Goal: Information Seeking & Learning: Find specific fact

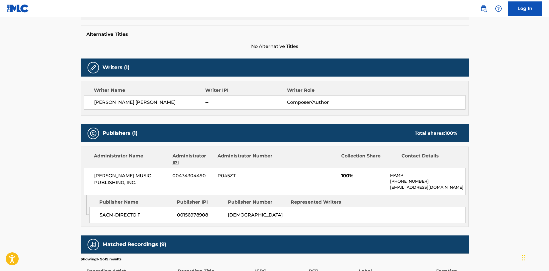
drag, startPoint x: 228, startPoint y: 105, endPoint x: 219, endPoint y: 85, distance: 21.5
click at [228, 104] on span "--" at bounding box center [245, 102] width 81 height 7
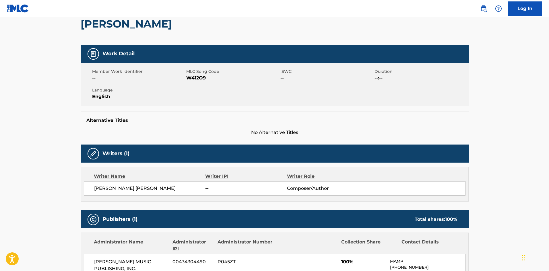
click at [194, 77] on span "W412O9" at bounding box center [232, 78] width 93 height 7
copy span "W412O9"
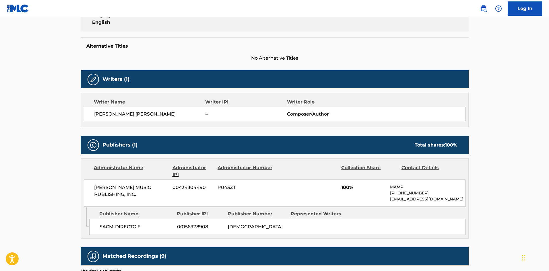
scroll to position [229, 0]
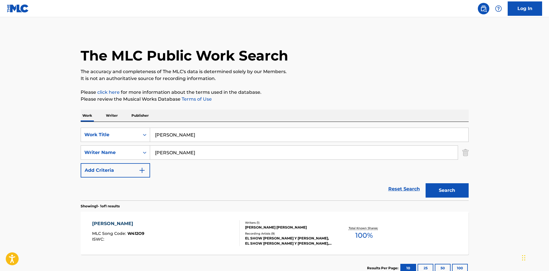
drag, startPoint x: 243, startPoint y: 133, endPoint x: 62, endPoint y: 148, distance: 181.6
click at [77, 148] on div "The MLC Public Work Search The accuracy and completeness of The MLC's data is d…" at bounding box center [275, 157] width 402 height 250
paste input "[PERSON_NAME]"
type input "[PERSON_NAME]"
click at [425, 183] on button "Search" at bounding box center [446, 190] width 43 height 14
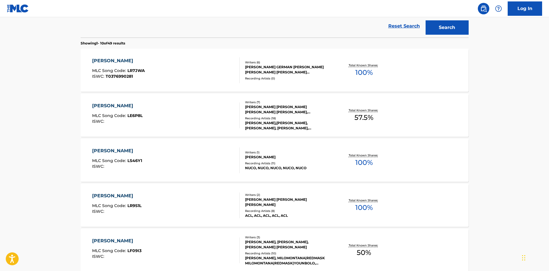
scroll to position [172, 0]
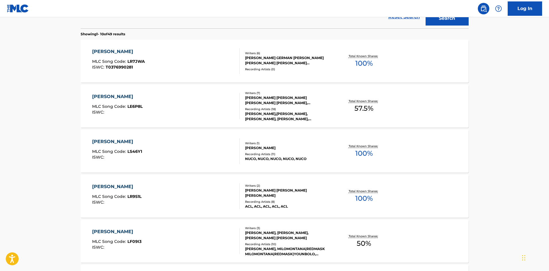
click at [295, 116] on div "[PERSON_NAME],[PERSON_NAME], [PERSON_NAME], [PERSON_NAME], [PERSON_NAME]|[PERSO…" at bounding box center [288, 116] width 87 height 10
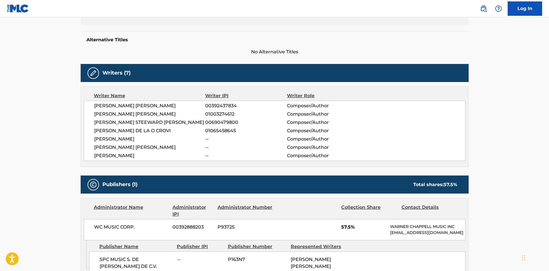
scroll to position [143, 0]
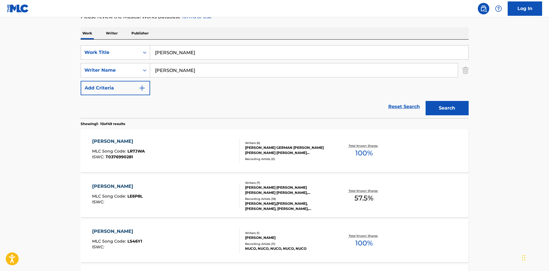
scroll to position [90, 0]
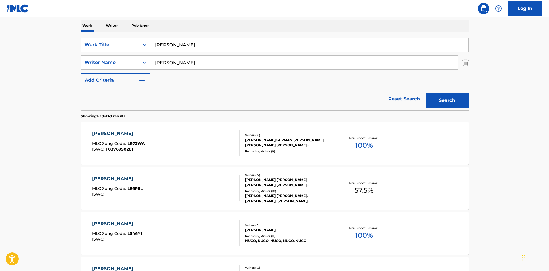
drag, startPoint x: 210, startPoint y: 65, endPoint x: 195, endPoint y: 61, distance: 15.9
click at [207, 64] on input "[PERSON_NAME]" at bounding box center [304, 63] width 308 height 14
type input "[PERSON_NAME]"
click at [425, 93] on button "Search" at bounding box center [446, 100] width 43 height 14
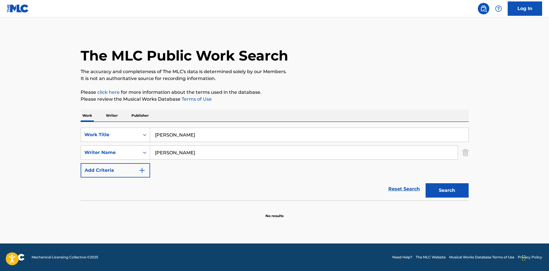
click at [52, 145] on main "The MLC Public Work Search The accuracy and completeness of The MLC's data is d…" at bounding box center [274, 130] width 549 height 226
paste input "PIRATAS"
type input "PIRATAS"
click at [425, 183] on button "Search" at bounding box center [446, 190] width 43 height 14
click at [441, 190] on button "Search" at bounding box center [446, 190] width 43 height 14
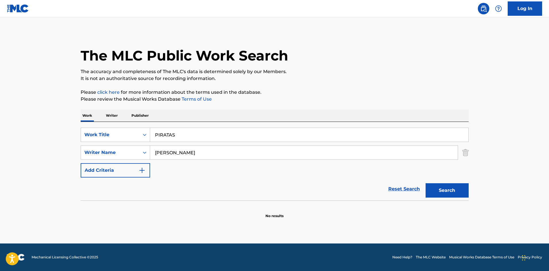
drag, startPoint x: 174, startPoint y: 151, endPoint x: 384, endPoint y: 142, distance: 209.9
click at [376, 141] on div "SearchWithCriteriaed169271-daef-4798-b8dc-df3d9adb004b Work Title PIRATAS Searc…" at bounding box center [275, 153] width 388 height 50
click at [425, 183] on button "Search" at bounding box center [446, 190] width 43 height 14
type input "[PERSON_NAME]"
click at [425, 183] on button "Search" at bounding box center [446, 190] width 43 height 14
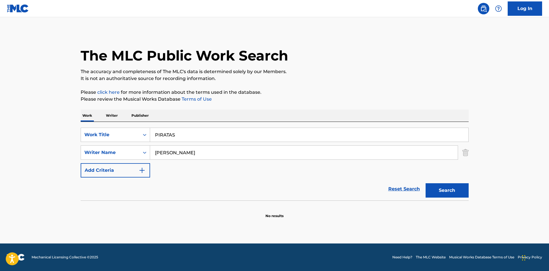
drag, startPoint x: 288, startPoint y: 134, endPoint x: 3, endPoint y: 149, distance: 285.5
click at [26, 144] on main "The MLC Public Work Search The accuracy and completeness of The MLC's data is d…" at bounding box center [274, 130] width 549 height 226
paste input "[PERSON_NAME]"
click at [425, 183] on button "Search" at bounding box center [446, 190] width 43 height 14
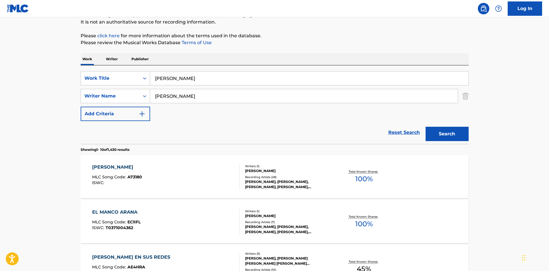
scroll to position [29, 0]
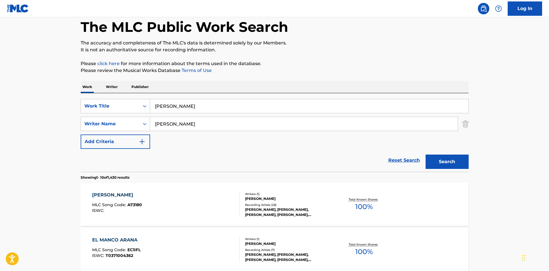
drag, startPoint x: 219, startPoint y: 99, endPoint x: 0, endPoint y: 145, distance: 223.6
paste input "BIBERON CHUPON Y PANAL"
click at [425, 155] on button "Search" at bounding box center [446, 162] width 43 height 14
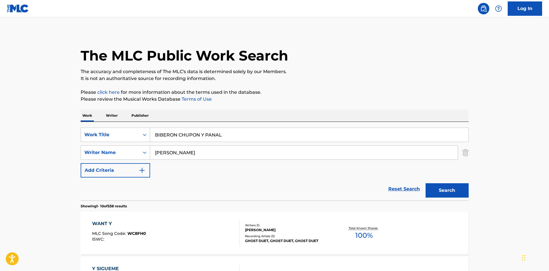
scroll to position [115, 0]
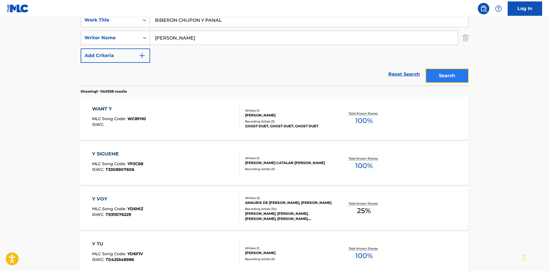
click at [437, 71] on button "Search" at bounding box center [446, 76] width 43 height 14
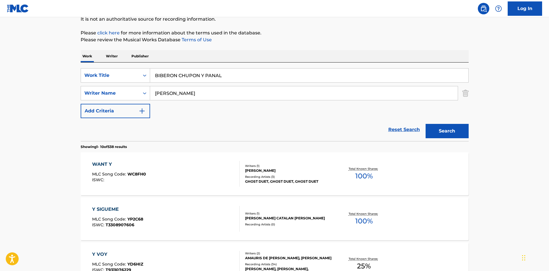
scroll to position [0, 0]
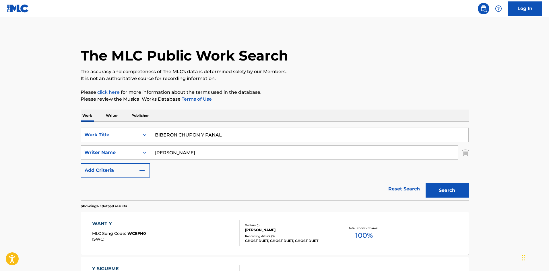
drag, startPoint x: 242, startPoint y: 137, endPoint x: 77, endPoint y: 133, distance: 164.7
paste input "MONITO PECHOCHO"
click at [425, 183] on button "Search" at bounding box center [446, 190] width 43 height 14
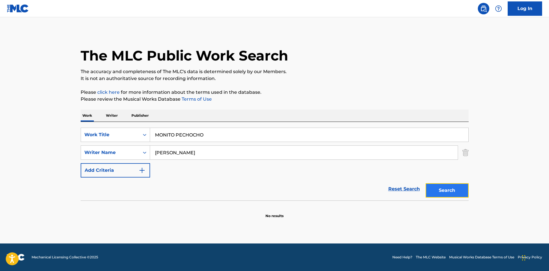
click at [444, 186] on button "Search" at bounding box center [446, 190] width 43 height 14
drag, startPoint x: 238, startPoint y: 134, endPoint x: 14, endPoint y: 140, distance: 224.4
click at [14, 140] on main "The MLC Public Work Search The accuracy and completeness of The MLC's data is d…" at bounding box center [274, 130] width 549 height 226
paste input "BETO EL CABALLER"
click at [425, 183] on button "Search" at bounding box center [446, 190] width 43 height 14
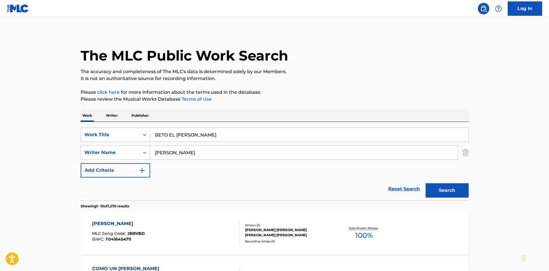
drag, startPoint x: 275, startPoint y: 135, endPoint x: 69, endPoint y: 129, distance: 205.8
paste input "MONITO PECHOCH"
click at [425, 183] on button "Search" at bounding box center [446, 190] width 43 height 14
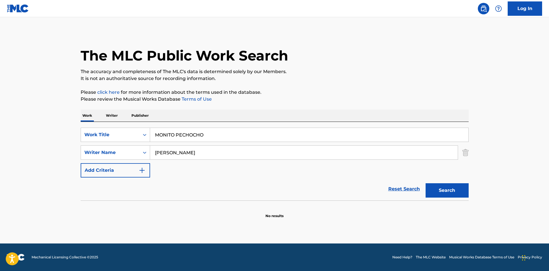
drag, startPoint x: 228, startPoint y: 136, endPoint x: 0, endPoint y: 141, distance: 227.8
click at [2, 140] on main "The MLC Public Work Search The accuracy and completeness of The MLC's data is d…" at bounding box center [274, 130] width 549 height 226
paste input "BETO EL CABALLER"
click at [454, 188] on button "Search" at bounding box center [446, 190] width 43 height 14
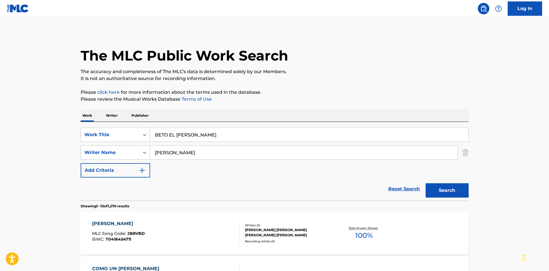
drag, startPoint x: 243, startPoint y: 131, endPoint x: 62, endPoint y: 146, distance: 181.3
paste input "EL DRAGON"
click at [425, 183] on button "Search" at bounding box center [446, 190] width 43 height 14
drag, startPoint x: 239, startPoint y: 133, endPoint x: 20, endPoint y: 143, distance: 219.1
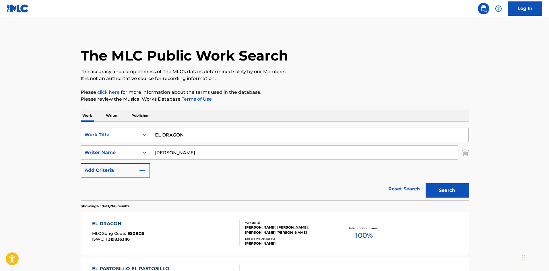
paste input "PASITO DE LA [DATE]"
click at [425, 183] on button "Search" at bounding box center [446, 190] width 43 height 14
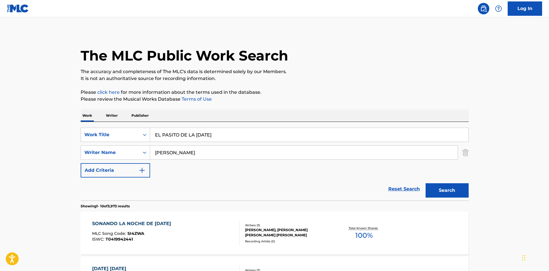
drag, startPoint x: 241, startPoint y: 134, endPoint x: 73, endPoint y: 147, distance: 168.3
paste input "FELIZ ANO NUEVO"
type input "FELIZ ANO NUEVO"
click at [454, 190] on button "Search" at bounding box center [446, 190] width 43 height 14
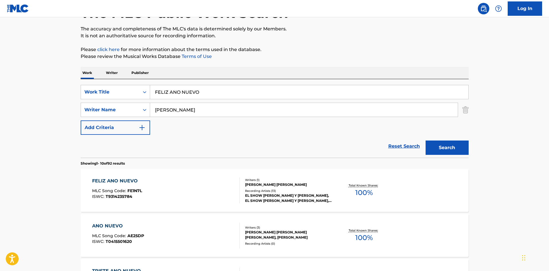
scroll to position [115, 0]
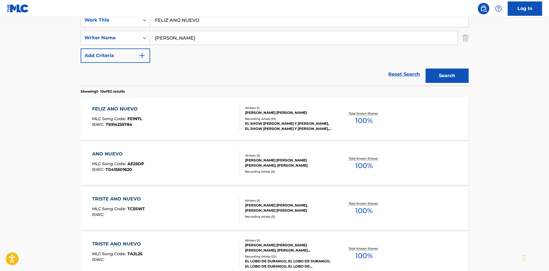
click at [281, 116] on div "Writers ( 1 ) [PERSON_NAME] [PERSON_NAME] Recording Artists ( 13 ) EL SHOW [PER…" at bounding box center [286, 119] width 92 height 26
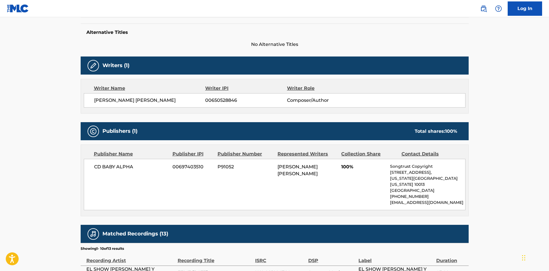
scroll to position [143, 0]
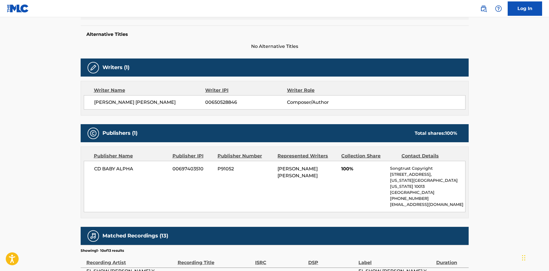
drag, startPoint x: 322, startPoint y: 177, endPoint x: 264, endPoint y: 168, distance: 58.4
click at [264, 168] on div "CD BABY ALPHA 00697403510 P91052 [PERSON_NAME] [PERSON_NAME] 100% Songtrust Cop…" at bounding box center [275, 186] width 382 height 51
click at [260, 184] on div "CD BABY ALPHA 00697403510 P91052 [PERSON_NAME] [PERSON_NAME] 100% Songtrust Cop…" at bounding box center [275, 186] width 382 height 51
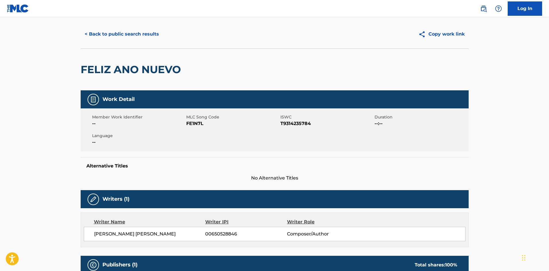
scroll to position [0, 0]
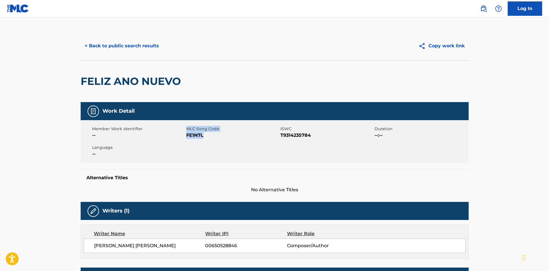
drag, startPoint x: 205, startPoint y: 136, endPoint x: 185, endPoint y: 136, distance: 19.5
click at [185, 136] on div "Member Work Identifier -- MLC Song Code FE1N7L ISWC T9314235784 Duration --:-- …" at bounding box center [275, 141] width 388 height 43
click at [190, 137] on span "FE1N7L" at bounding box center [232, 135] width 93 height 7
click at [194, 136] on span "FE1N7L" at bounding box center [232, 135] width 93 height 7
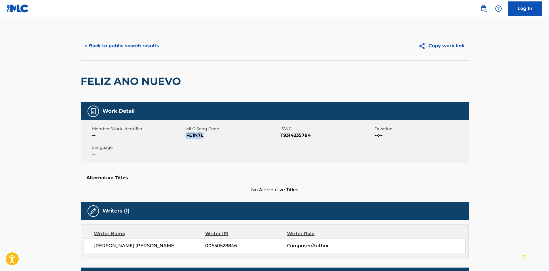
copy span "FE1N7L"
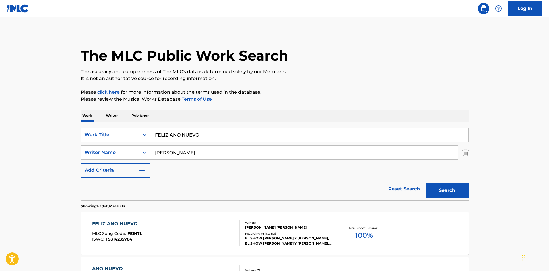
drag, startPoint x: 253, startPoint y: 133, endPoint x: 10, endPoint y: 135, distance: 243.0
paste input "CUMPLEANOS"
click at [425, 183] on button "Search" at bounding box center [446, 190] width 43 height 14
drag, startPoint x: 234, startPoint y: 139, endPoint x: 5, endPoint y: 124, distance: 229.1
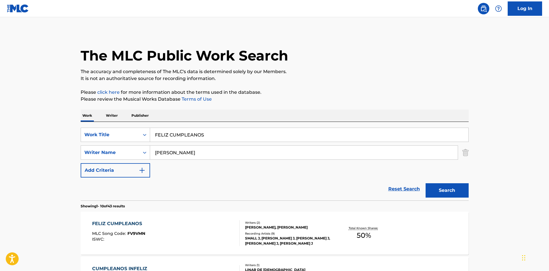
paste input "GORILA"
type input "GORILA"
click at [443, 192] on button "Search" at bounding box center [446, 190] width 43 height 14
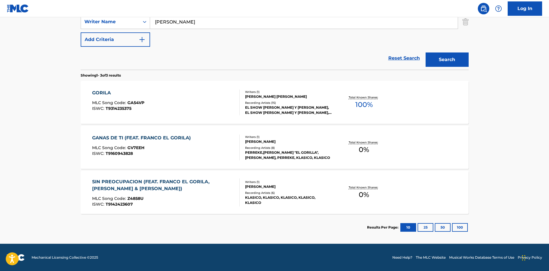
scroll to position [131, 0]
click at [268, 103] on div "Recording Artists ( 15 )" at bounding box center [288, 102] width 87 height 4
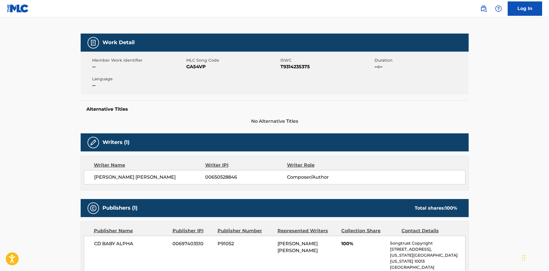
scroll to position [29, 0]
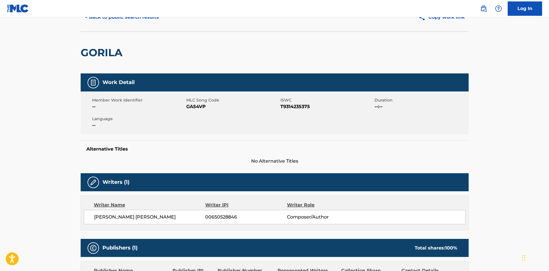
click at [194, 107] on span "GA54VP" at bounding box center [232, 106] width 93 height 7
copy span "GA54VP"
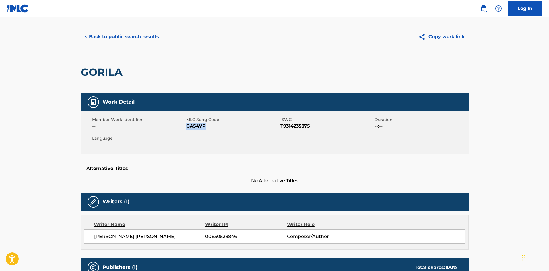
scroll to position [0, 0]
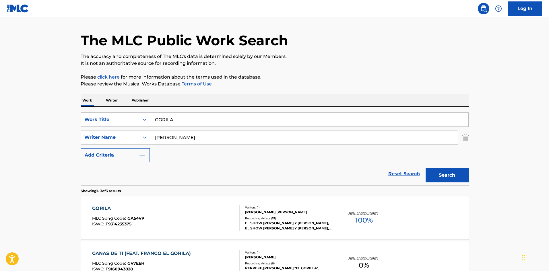
scroll to position [29, 0]
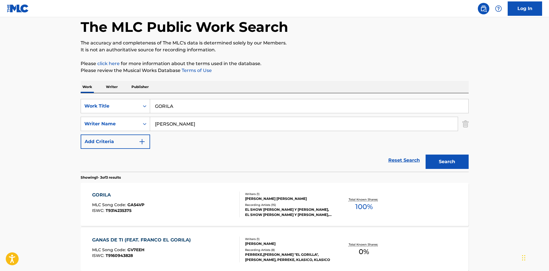
drag, startPoint x: 179, startPoint y: 108, endPoint x: 12, endPoint y: 107, distance: 166.7
click at [12, 107] on main "The MLC Public Work Search The accuracy and completeness of The MLC's data is d…" at bounding box center [274, 167] width 549 height 357
paste input "HUEVITO"
click at [446, 163] on button "Search" at bounding box center [446, 162] width 43 height 14
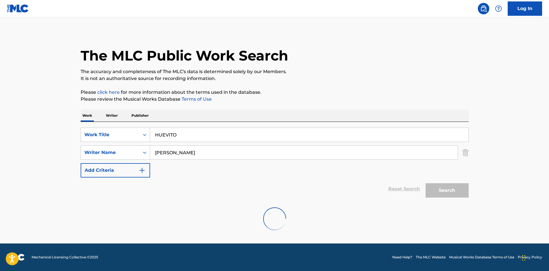
scroll to position [0, 0]
click at [461, 186] on button "Search" at bounding box center [446, 190] width 43 height 14
drag, startPoint x: 257, startPoint y: 137, endPoint x: 0, endPoint y: 157, distance: 257.5
click at [0, 156] on main "The MLC Public Work Search The accuracy and completeness of The MLC's data is d…" at bounding box center [274, 130] width 549 height 226
paste input "JA JA [PERSON_NAME]"
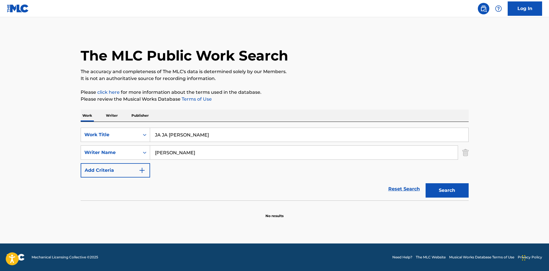
type input "JA JA [PERSON_NAME]"
click at [425, 183] on button "Search" at bounding box center [446, 190] width 43 height 14
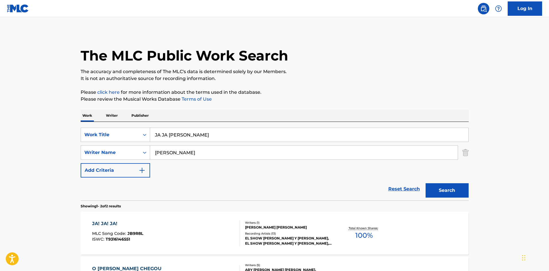
click at [420, 41] on div "The MLC Public Work Search" at bounding box center [275, 53] width 388 height 42
drag, startPoint x: 451, startPoint y: 64, endPoint x: 513, endPoint y: 13, distance: 80.4
click at [451, 61] on div "The MLC Public Work Search" at bounding box center [275, 53] width 388 height 42
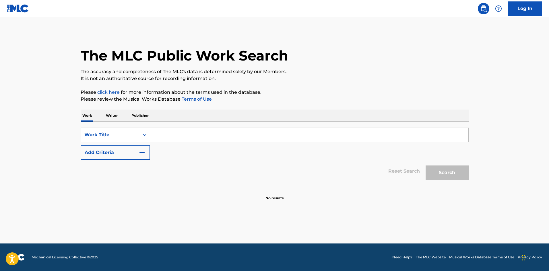
click at [320, 205] on main "The MLC Public Work Search The accuracy and completeness of The MLC's data is d…" at bounding box center [274, 130] width 549 height 226
click at [269, 138] on input "Search Form" at bounding box center [309, 135] width 318 height 14
paste input "GORILA"
type input "GORILA"
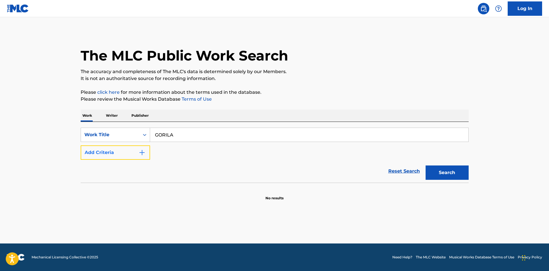
click at [128, 146] on button "Add Criteria" at bounding box center [115, 152] width 69 height 14
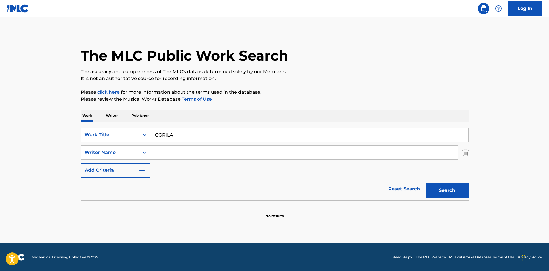
click at [189, 150] on input "Search Form" at bounding box center [304, 153] width 308 height 14
type input "n"
type input "[PERSON_NAME]"
click at [425, 183] on button "Search" at bounding box center [446, 190] width 43 height 14
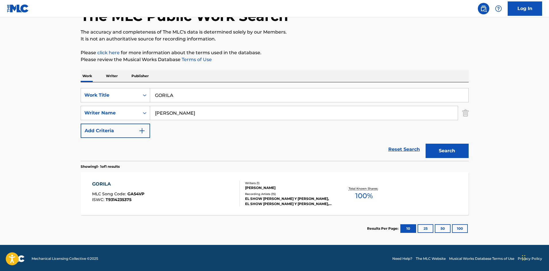
scroll to position [41, 0]
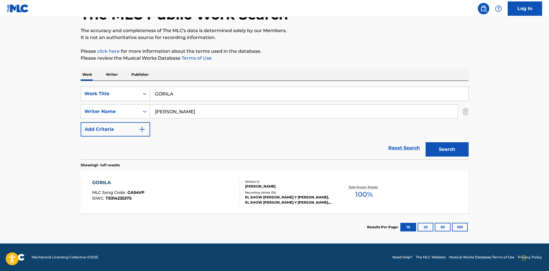
click at [298, 185] on div "[PERSON_NAME] [PERSON_NAME]" at bounding box center [288, 186] width 87 height 5
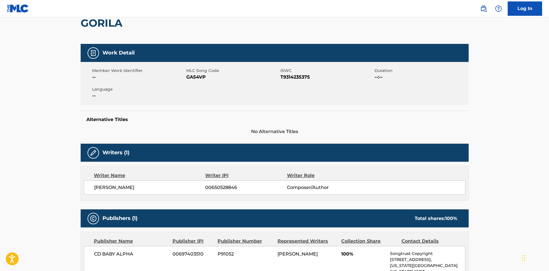
scroll to position [29, 0]
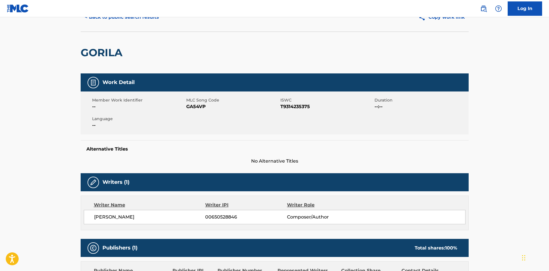
click at [196, 104] on span "GA54VP" at bounding box center [232, 106] width 93 height 7
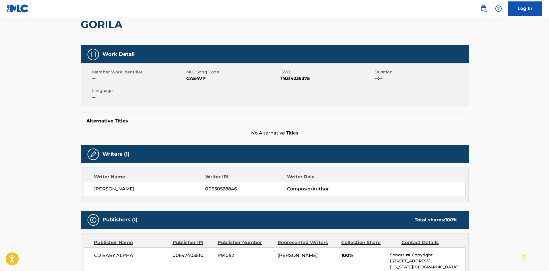
scroll to position [0, 0]
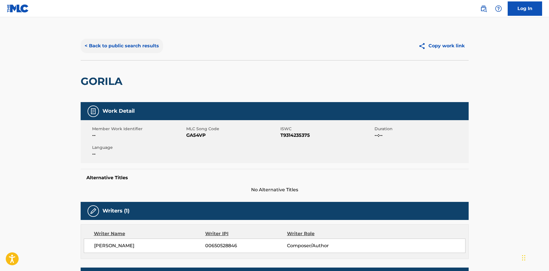
click at [141, 42] on button "< Back to public search results" at bounding box center [122, 46] width 82 height 14
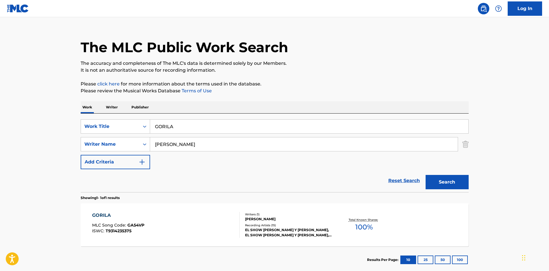
drag, startPoint x: 249, startPoint y: 127, endPoint x: 88, endPoint y: 114, distance: 161.8
click at [88, 114] on div "SearchWithCriteria38fbed88-fba5-4117-b73c-91e81d89d0a7 Work Title GORILA Search…" at bounding box center [275, 153] width 388 height 79
paste input "JA JA J"
type input "JA JA [PERSON_NAME]"
click at [425, 175] on button "Search" at bounding box center [446, 182] width 43 height 14
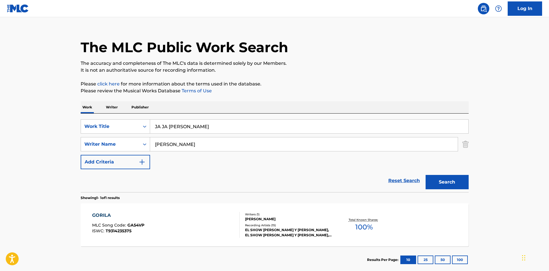
scroll to position [0, 0]
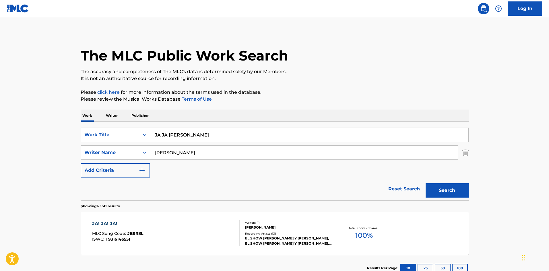
click at [260, 233] on div "Recording Artists ( 13 )" at bounding box center [288, 233] width 87 height 4
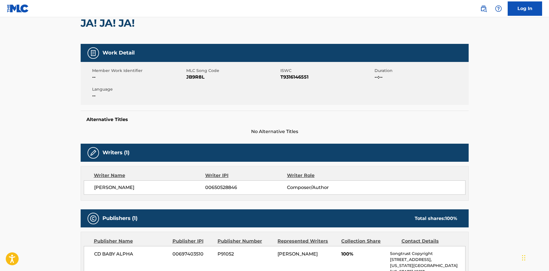
scroll to position [57, 0]
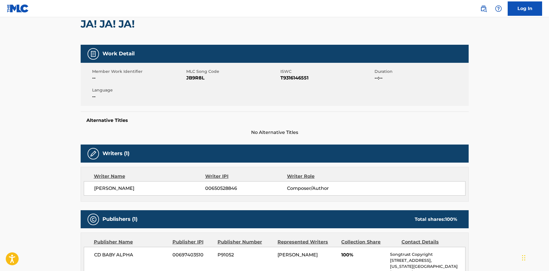
click at [194, 77] on span "JB9R8L" at bounding box center [232, 78] width 93 height 7
copy span "JB9R8L"
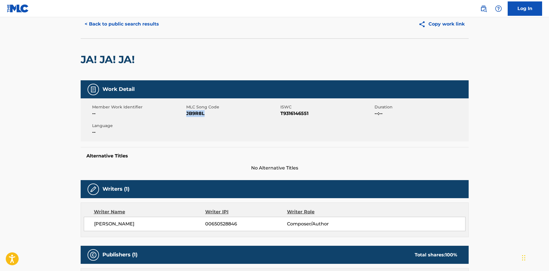
scroll to position [0, 0]
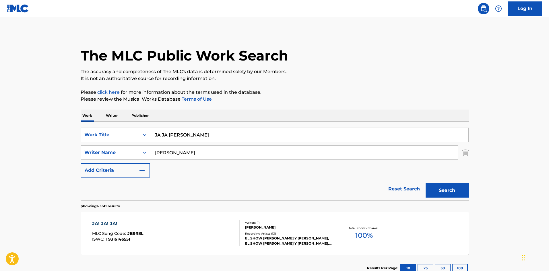
drag, startPoint x: 253, startPoint y: 135, endPoint x: 0, endPoint y: 127, distance: 252.9
click at [0, 127] on main "The MLC Public Work Search The accuracy and completeness of The MLC's data is d…" at bounding box center [274, 150] width 549 height 267
paste input "LA PEPO CUMBI"
type input "LA PEPO CUMBIA"
click at [425, 183] on button "Search" at bounding box center [446, 190] width 43 height 14
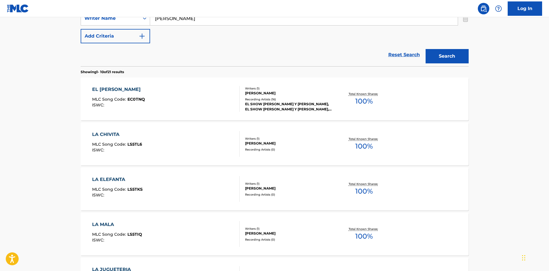
scroll to position [143, 0]
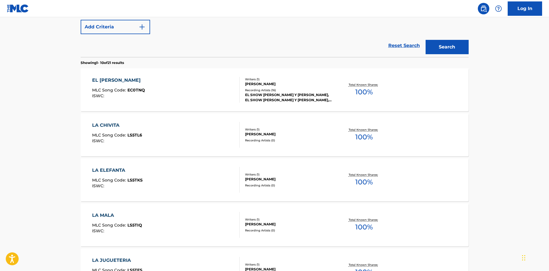
click at [271, 90] on div "Recording Artists ( 16 )" at bounding box center [288, 90] width 87 height 4
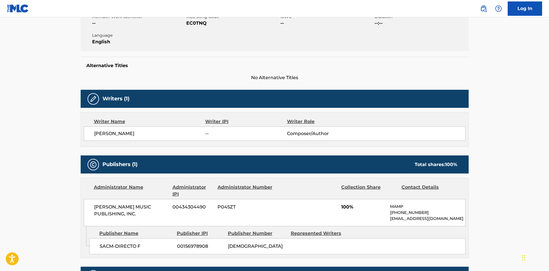
scroll to position [29, 0]
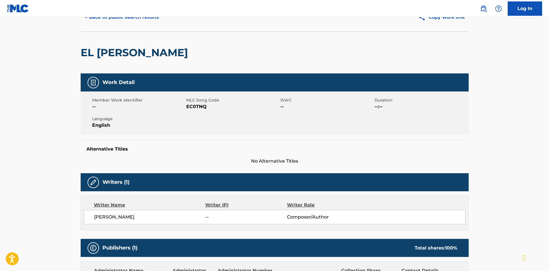
click at [199, 108] on span "EC0TNQ" at bounding box center [232, 106] width 93 height 7
copy span "EC0TNQ"
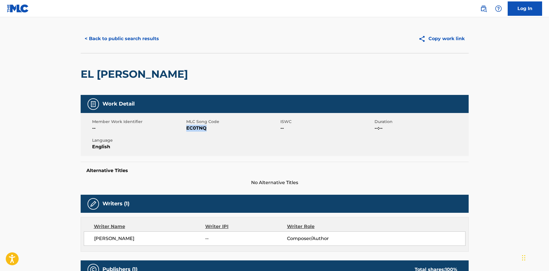
scroll to position [0, 0]
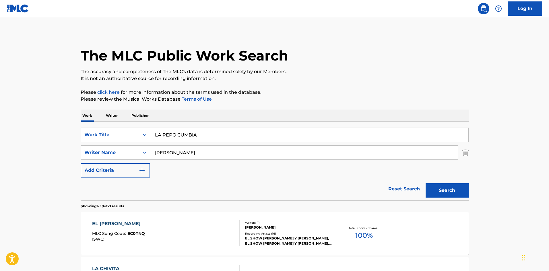
drag, startPoint x: 256, startPoint y: 132, endPoint x: 97, endPoint y: 133, distance: 158.9
click at [97, 133] on div "SearchWithCriteria38fbed88-fba5-4117-b73c-91e81d89d0a7 Work Title LA PEPO CUMBIA" at bounding box center [275, 135] width 388 height 14
paste input "OS CINCO SENTIDOS"
click at [425, 183] on button "Search" at bounding box center [446, 190] width 43 height 14
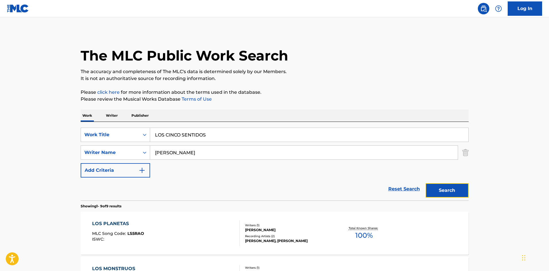
click at [456, 191] on button "Search" at bounding box center [446, 190] width 43 height 14
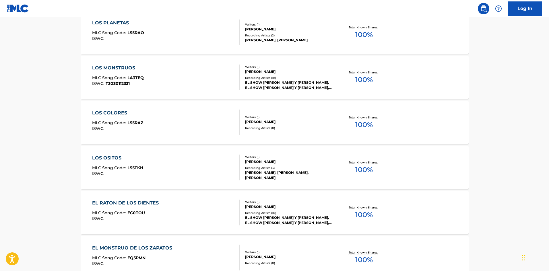
scroll to position [57, 0]
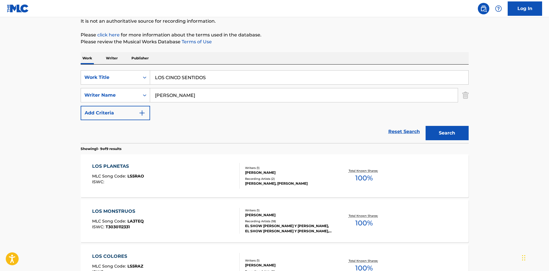
drag, startPoint x: 171, startPoint y: 79, endPoint x: 62, endPoint y: 98, distance: 110.4
click at [62, 97] on main "The MLC Public Work Search The accuracy and completeness of The MLC's data is d…" at bounding box center [274, 274] width 549 height 628
paste input "MONSTRU"
type input "LOS MONSTRUOS"
click at [425, 126] on button "Search" at bounding box center [446, 133] width 43 height 14
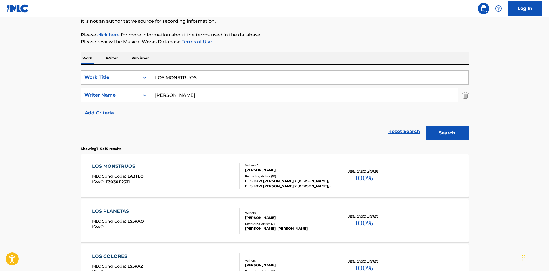
click at [273, 176] on div "Recording Artists ( 18 )" at bounding box center [288, 176] width 87 height 4
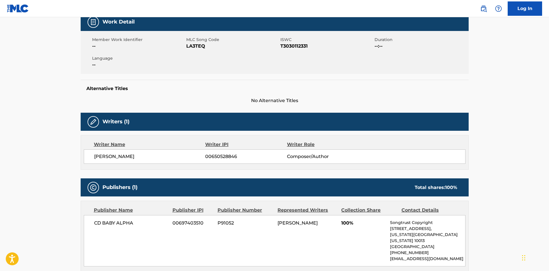
scroll to position [86, 0]
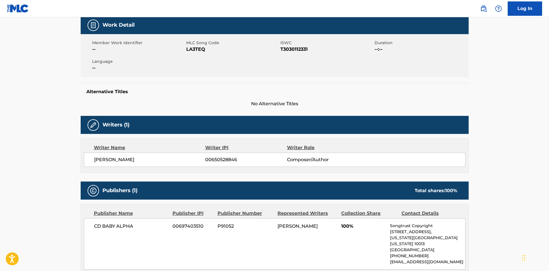
click at [199, 49] on span "LA3TEQ" at bounding box center [232, 49] width 93 height 7
copy span "LA3TEQ"
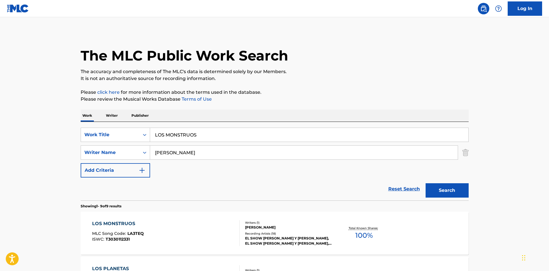
drag, startPoint x: 271, startPoint y: 134, endPoint x: 0, endPoint y: 135, distance: 270.5
paste input "MARIANO EL MARCIANO"
type input "MARIANO EL MARCIANO"
click at [425, 183] on button "Search" at bounding box center [446, 190] width 43 height 14
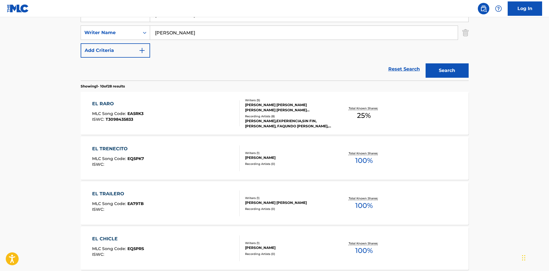
scroll to position [229, 0]
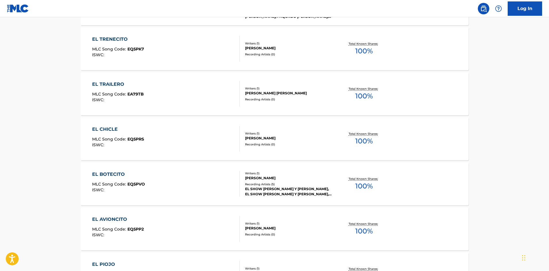
click at [518, 189] on main "The MLC Public Work Search The accuracy and completeness of The MLC's data is d…" at bounding box center [274, 125] width 549 height 675
click at [289, 193] on div "EL SHOW [PERSON_NAME] Y [PERSON_NAME], EL SHOW [PERSON_NAME] Y [PERSON_NAME], E…" at bounding box center [288, 191] width 87 height 10
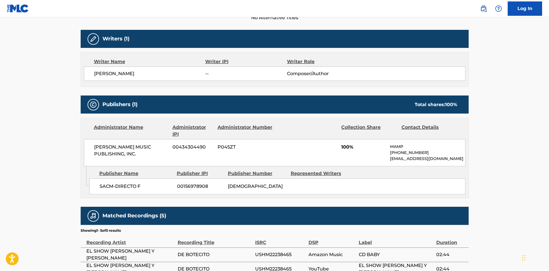
scroll to position [263, 0]
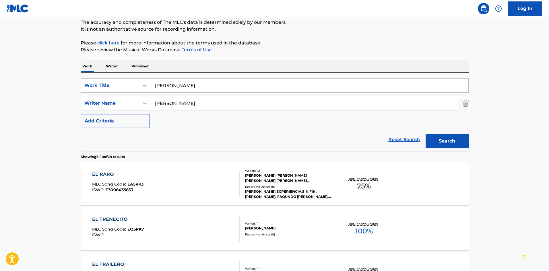
scroll to position [86, 0]
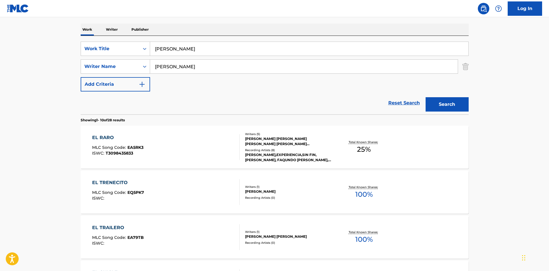
drag, startPoint x: 229, startPoint y: 50, endPoint x: 9, endPoint y: 63, distance: 220.7
click at [10, 63] on main "The MLC Public Work Search The accuracy and completeness of The MLC's data is d…" at bounding box center [274, 268] width 549 height 675
paste input "PALABRAS MAGICAS"
type input "PALABRAS MAGICAS"
click at [425, 97] on button "Search" at bounding box center [446, 104] width 43 height 14
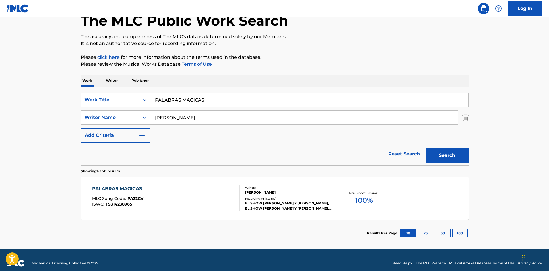
scroll to position [41, 0]
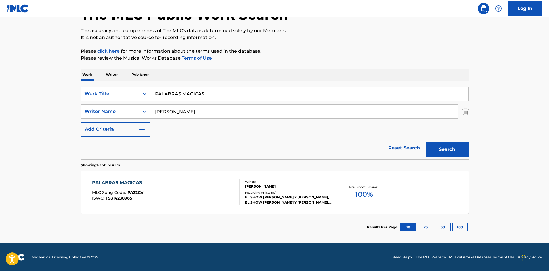
click at [269, 186] on div "[PERSON_NAME] [PERSON_NAME]" at bounding box center [288, 186] width 87 height 5
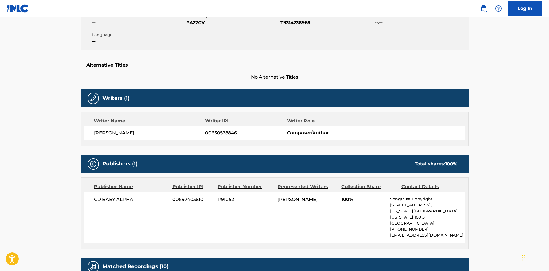
scroll to position [57, 0]
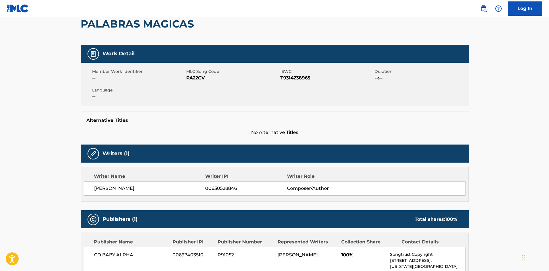
click at [190, 79] on span "PA22CV" at bounding box center [232, 78] width 93 height 7
copy span "PA22CV"
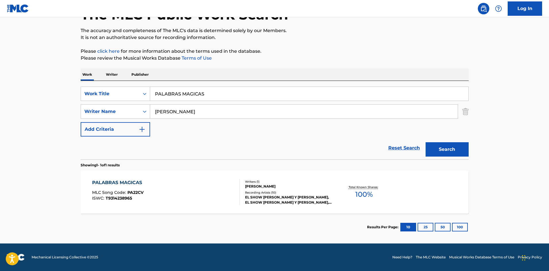
scroll to position [41, 0]
drag, startPoint x: 144, startPoint y: 94, endPoint x: 39, endPoint y: 110, distance: 105.6
click at [42, 110] on main "The MLC Public Work Search The accuracy and completeness of The MLC's data is d…" at bounding box center [274, 109] width 549 height 267
paste input "SUPER BELY"
click at [425, 142] on button "Search" at bounding box center [446, 149] width 43 height 14
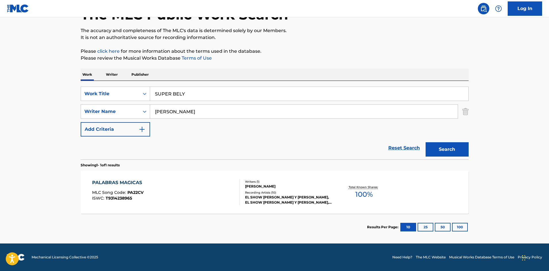
scroll to position [0, 0]
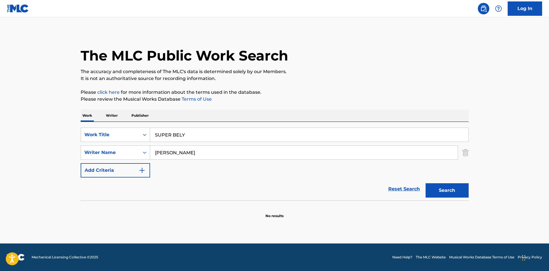
click at [470, 188] on div "The MLC Public Work Search The accuracy and completeness of The MLC's data is d…" at bounding box center [275, 125] width 402 height 187
click at [452, 190] on button "Search" at bounding box center [446, 190] width 43 height 14
drag, startPoint x: 235, startPoint y: 134, endPoint x: 0, endPoint y: 137, distance: 234.7
click at [0, 137] on main "The MLC Public Work Search The accuracy and completeness of The MLC's data is d…" at bounding box center [274, 130] width 549 height 226
type input "VIAJE ESPACIAL"
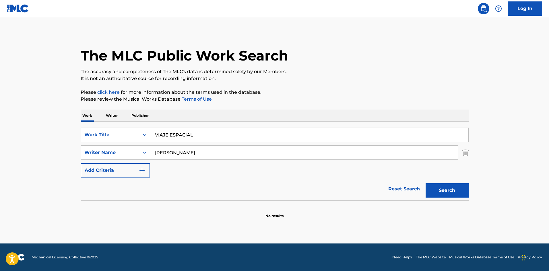
click at [425, 183] on button "Search" at bounding box center [446, 190] width 43 height 14
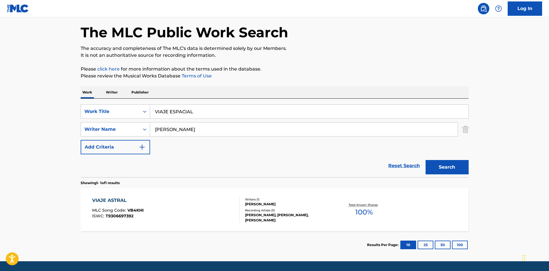
scroll to position [41, 0]
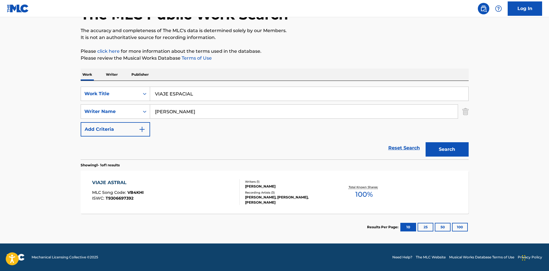
click at [275, 184] on div "Writers ( 1 )" at bounding box center [288, 182] width 87 height 4
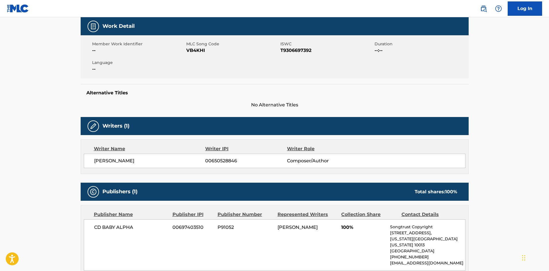
scroll to position [41, 0]
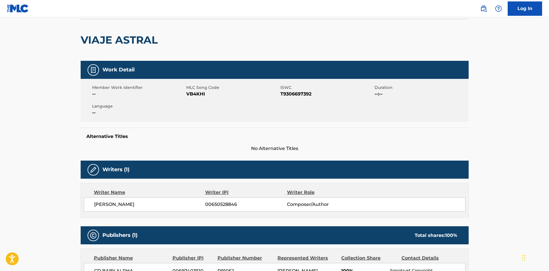
scroll to position [41, 0]
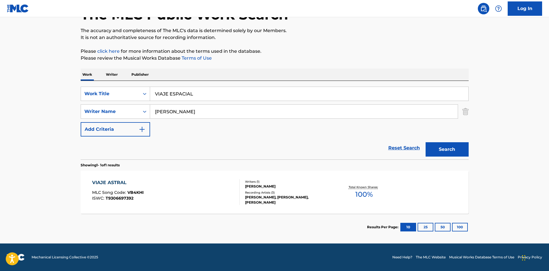
drag, startPoint x: 219, startPoint y: 89, endPoint x: 0, endPoint y: 105, distance: 219.5
click at [0, 110] on main "The MLC Public Work Search The accuracy and completeness of The MLC's data is d…" at bounding box center [274, 109] width 549 height 267
type input "YA SE ACERCA NAVIDAD"
click at [425, 142] on button "Search" at bounding box center [446, 149] width 43 height 14
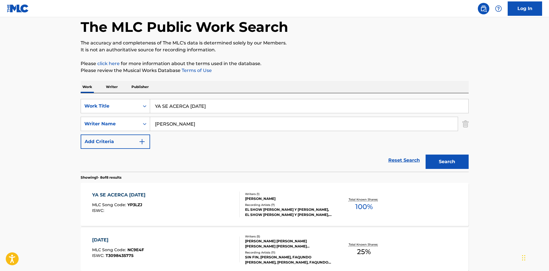
scroll to position [172, 0]
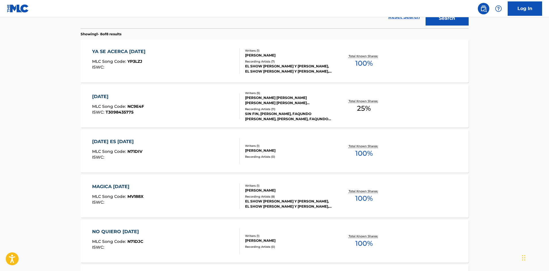
click at [269, 67] on div "EL SHOW [PERSON_NAME] Y [PERSON_NAME], EL SHOW [PERSON_NAME] Y [PERSON_NAME], E…" at bounding box center [288, 69] width 87 height 10
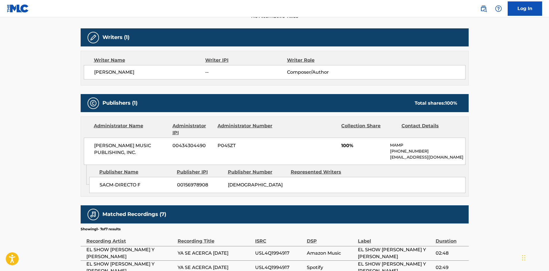
scroll to position [86, 0]
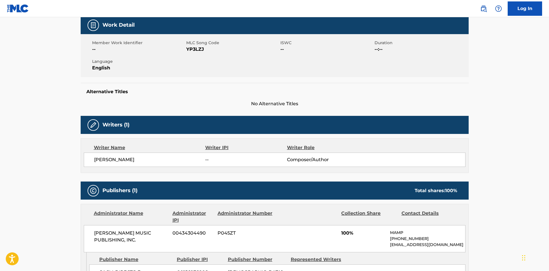
click at [195, 49] on span "YP3LZJ" at bounding box center [232, 49] width 93 height 7
copy span "YP3LZJ"
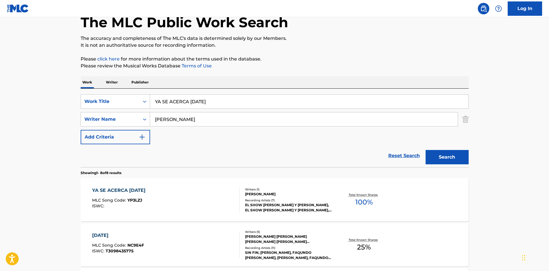
scroll to position [33, 0]
drag, startPoint x: 329, startPoint y: 101, endPoint x: 44, endPoint y: 102, distance: 284.6
click at [44, 102] on main "The MLC Public Work Search The accuracy and completeness of The MLC's data is d…" at bounding box center [274, 276] width 549 height 583
paste input "PARA SER UN GRAN BOMBERO"
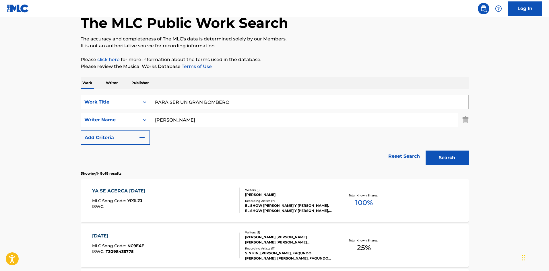
type input "PARA SER UN GRAN BOMBERO"
click at [425, 151] on button "Search" at bounding box center [446, 158] width 43 height 14
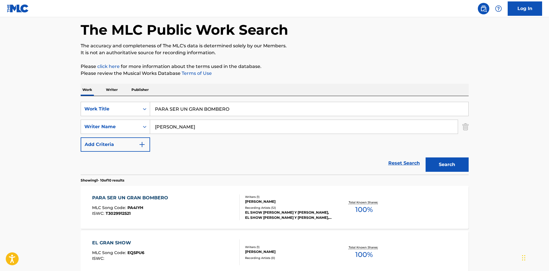
scroll to position [57, 0]
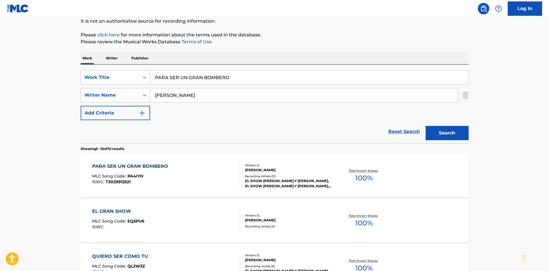
click at [287, 179] on div "EL SHOW DE BELY Y BETO, EL SHOW DE BELY Y BETO, CHUY NUÑEZ, EL SHOW DE BELY Y B…" at bounding box center [288, 183] width 87 height 10
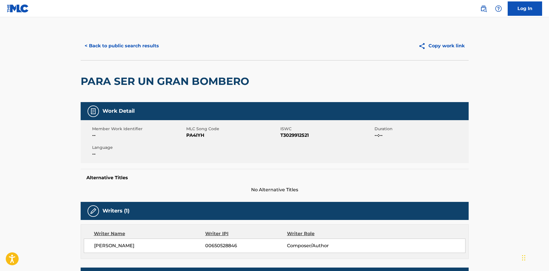
click at [195, 134] on span "PA4IYH" at bounding box center [232, 135] width 93 height 7
click at [194, 134] on span "PA4IYH" at bounding box center [232, 135] width 93 height 7
click at [197, 135] on span "PA4IYH" at bounding box center [232, 135] width 93 height 7
copy span "PA4IYH"
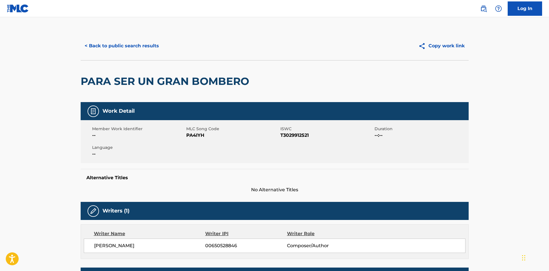
click at [307, 46] on div "Copy work link" at bounding box center [372, 46] width 194 height 14
